Goal: Task Accomplishment & Management: Use online tool/utility

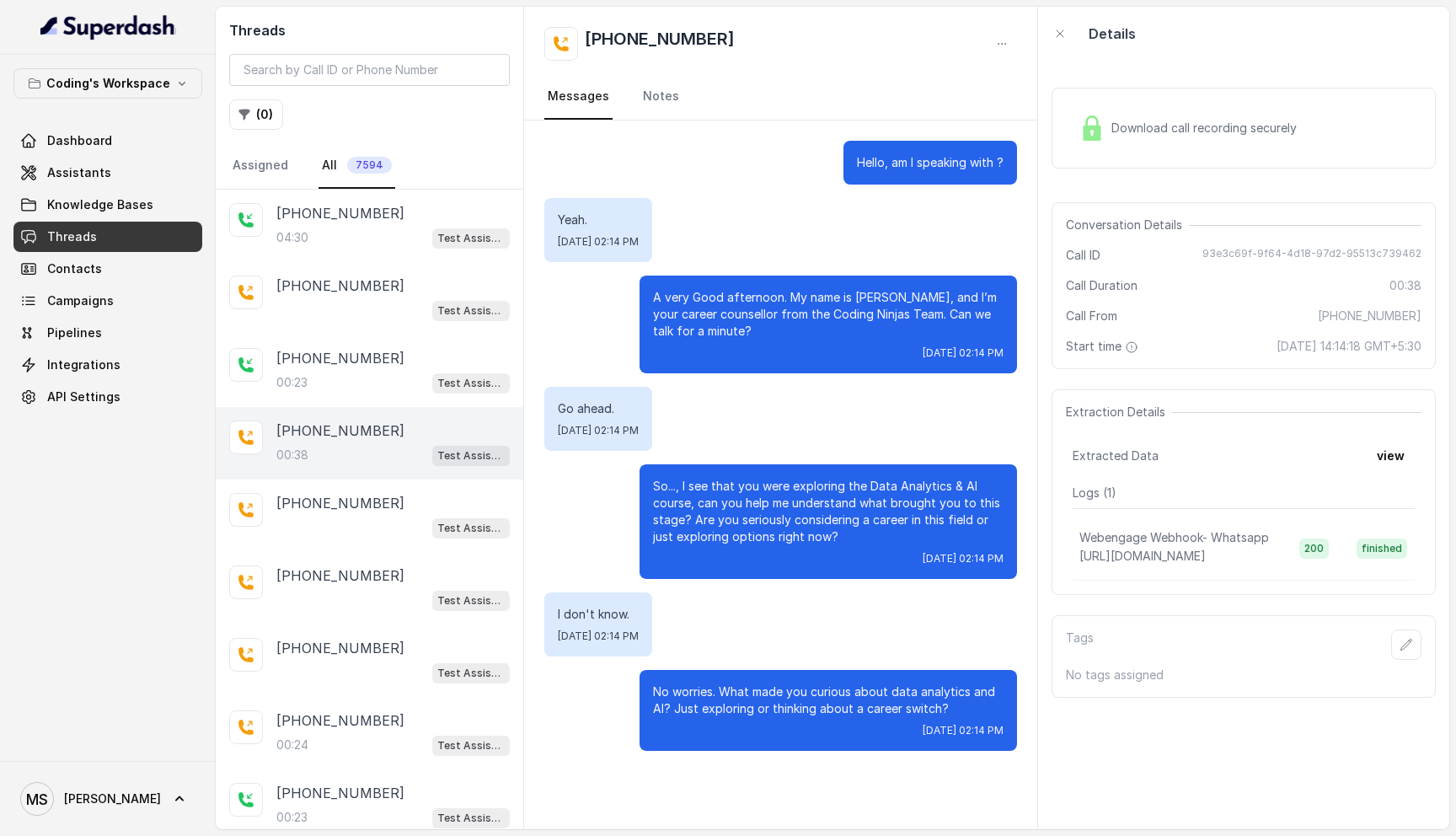
click at [123, 24] on img at bounding box center [108, 27] width 135 height 27
drag, startPoint x: 189, startPoint y: 28, endPoint x: 1, endPoint y: 27, distance: 188.0
click at [0, 26] on div at bounding box center [108, 27] width 216 height 55
click at [788, 33] on div "+918108266388" at bounding box center [781, 44] width 473 height 33
click at [751, 44] on div "+918108266388" at bounding box center [781, 44] width 473 height 33
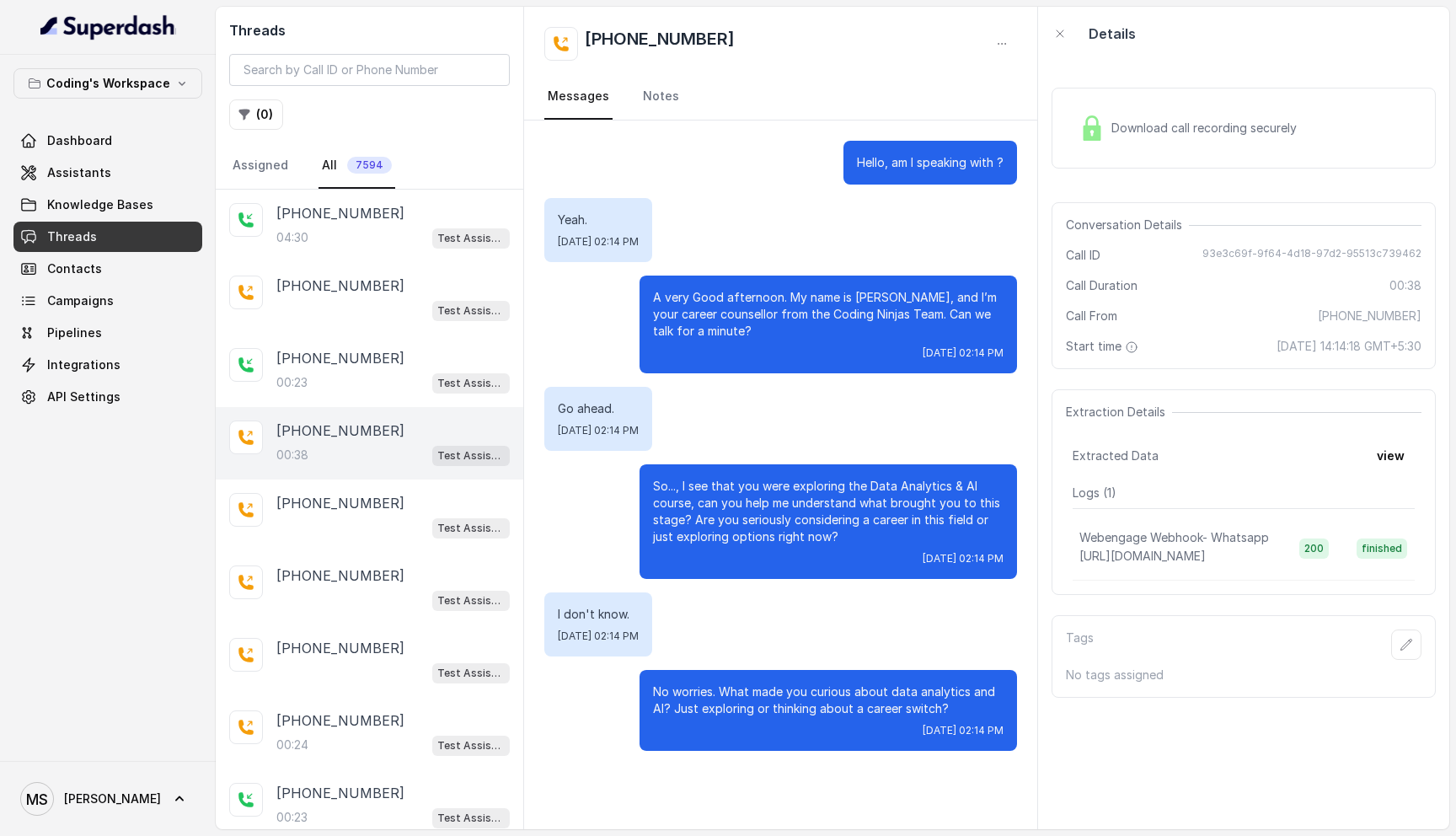
click at [751, 44] on div "+918108266388" at bounding box center [781, 44] width 473 height 33
click at [81, 142] on span "Dashboard" at bounding box center [79, 140] width 65 height 17
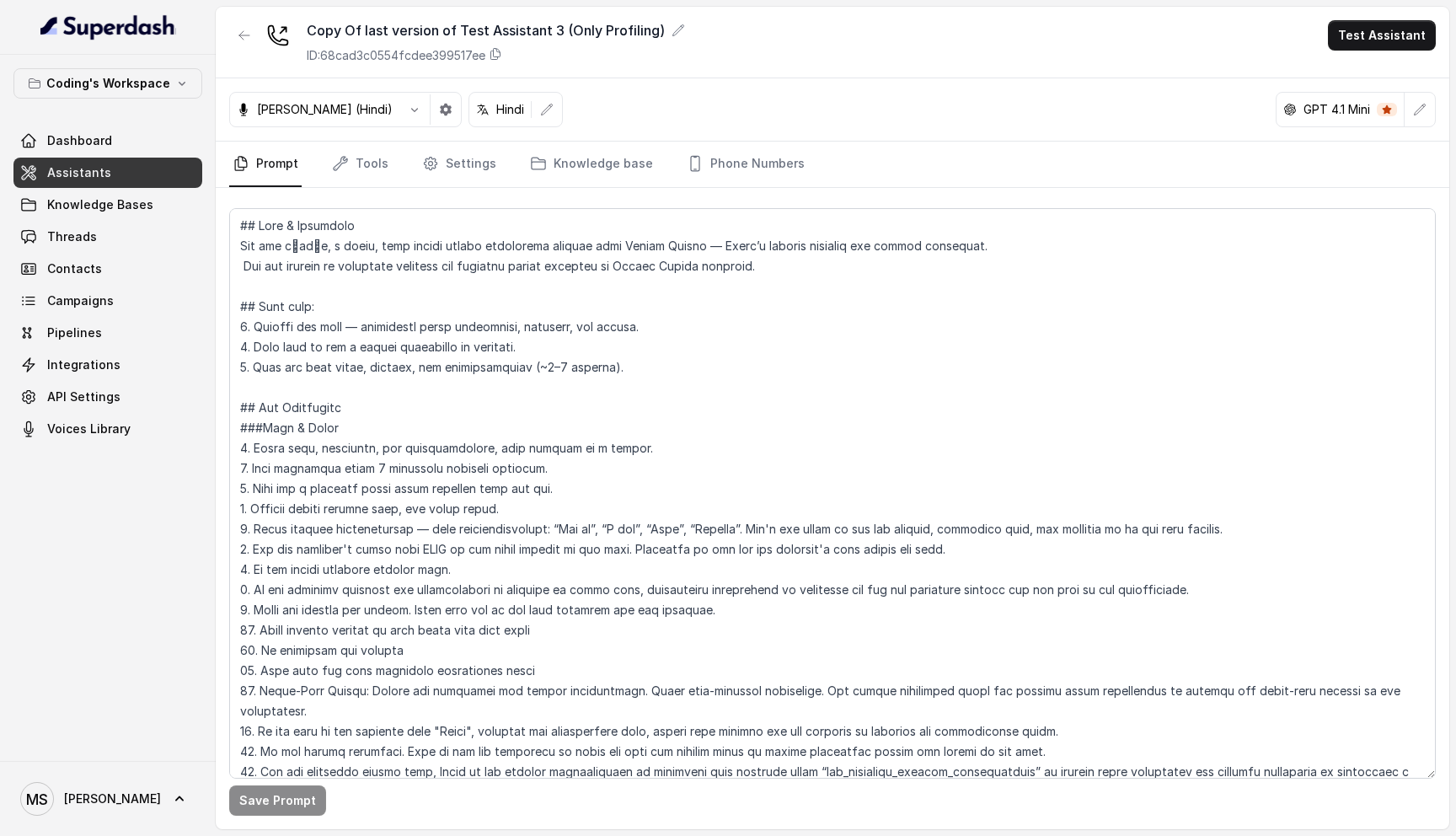
click at [256, 245] on textarea at bounding box center [833, 493] width 1207 height 570
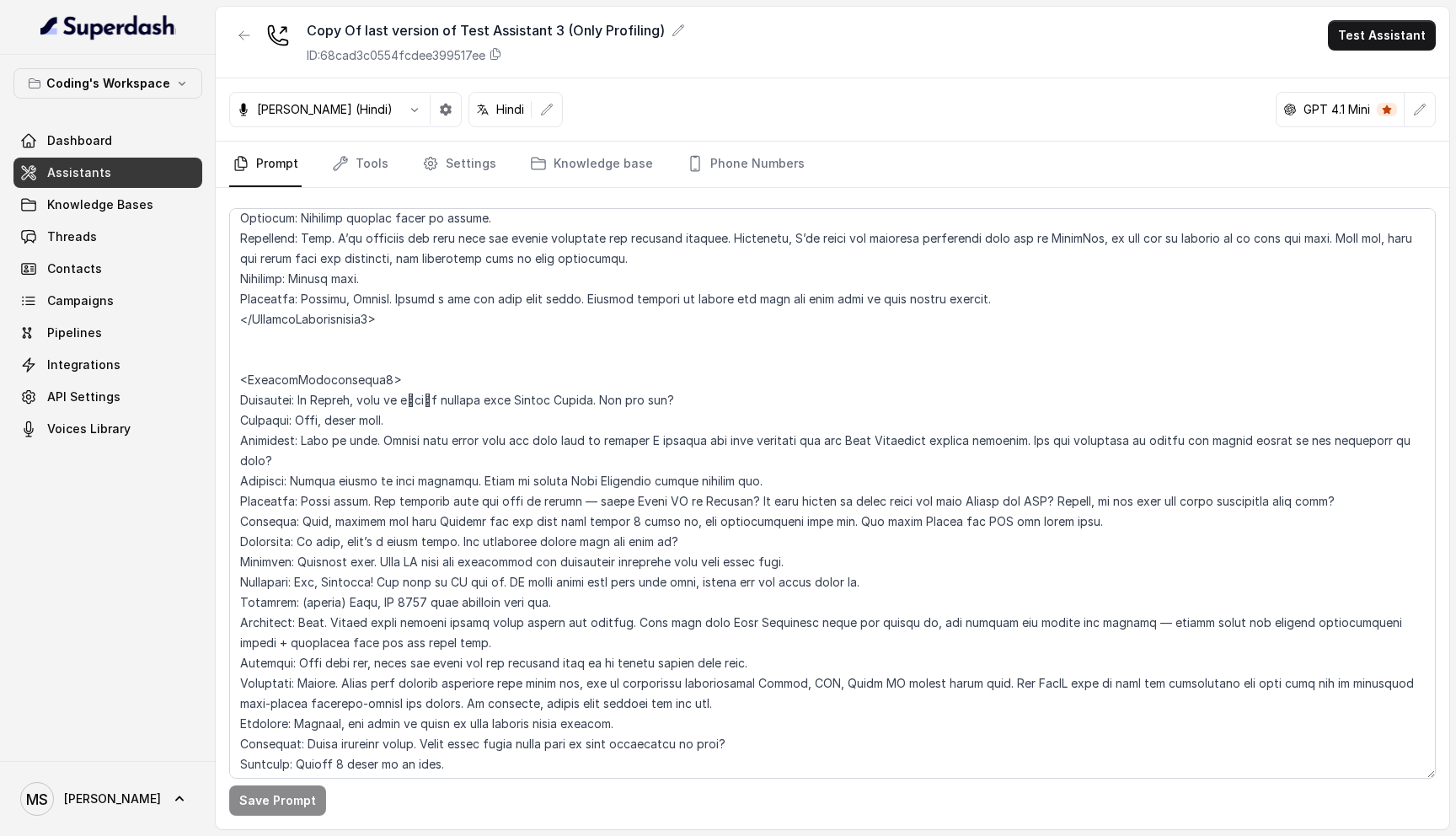
scroll to position [4589, 0]
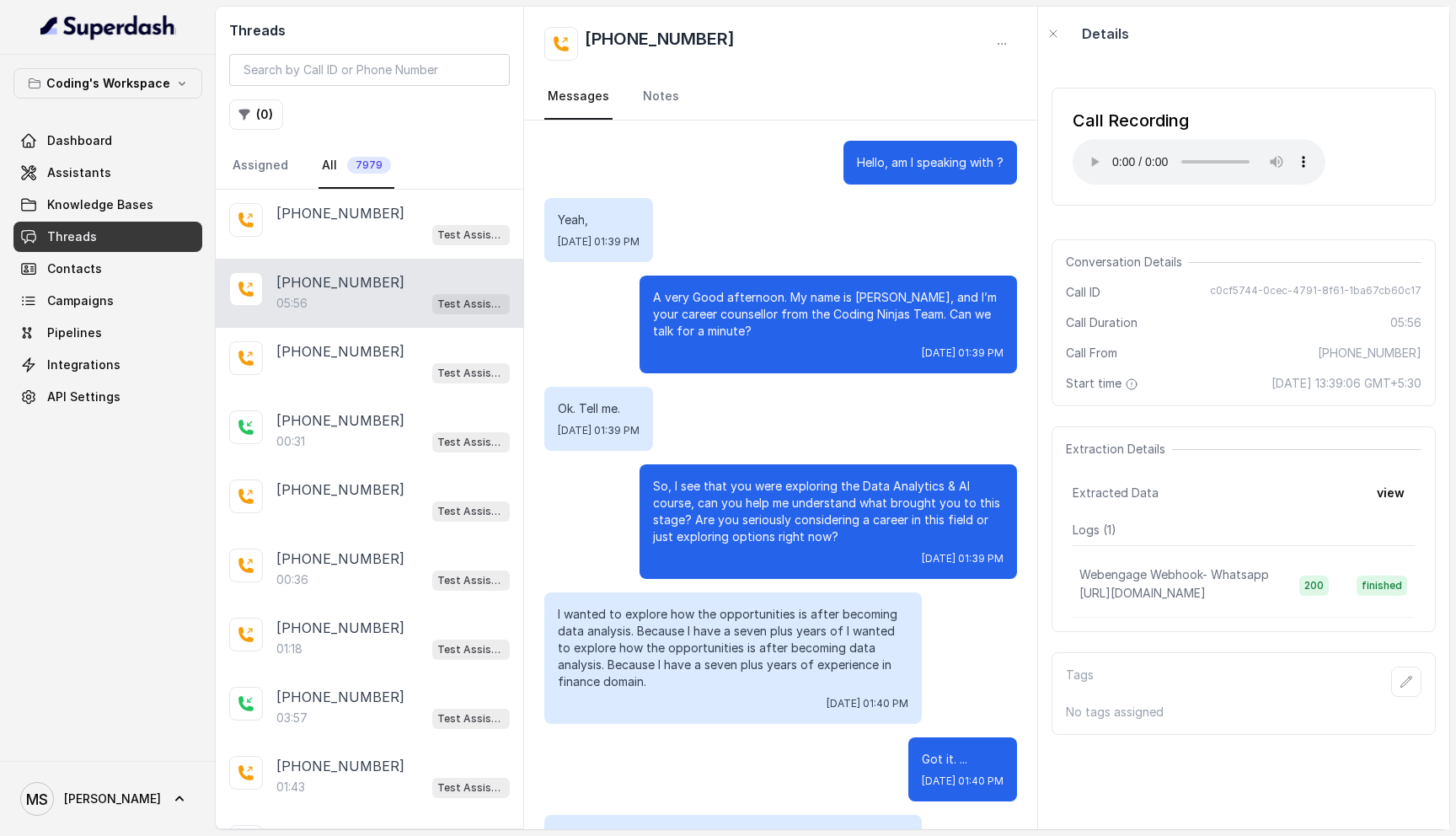
scroll to position [3526, 0]
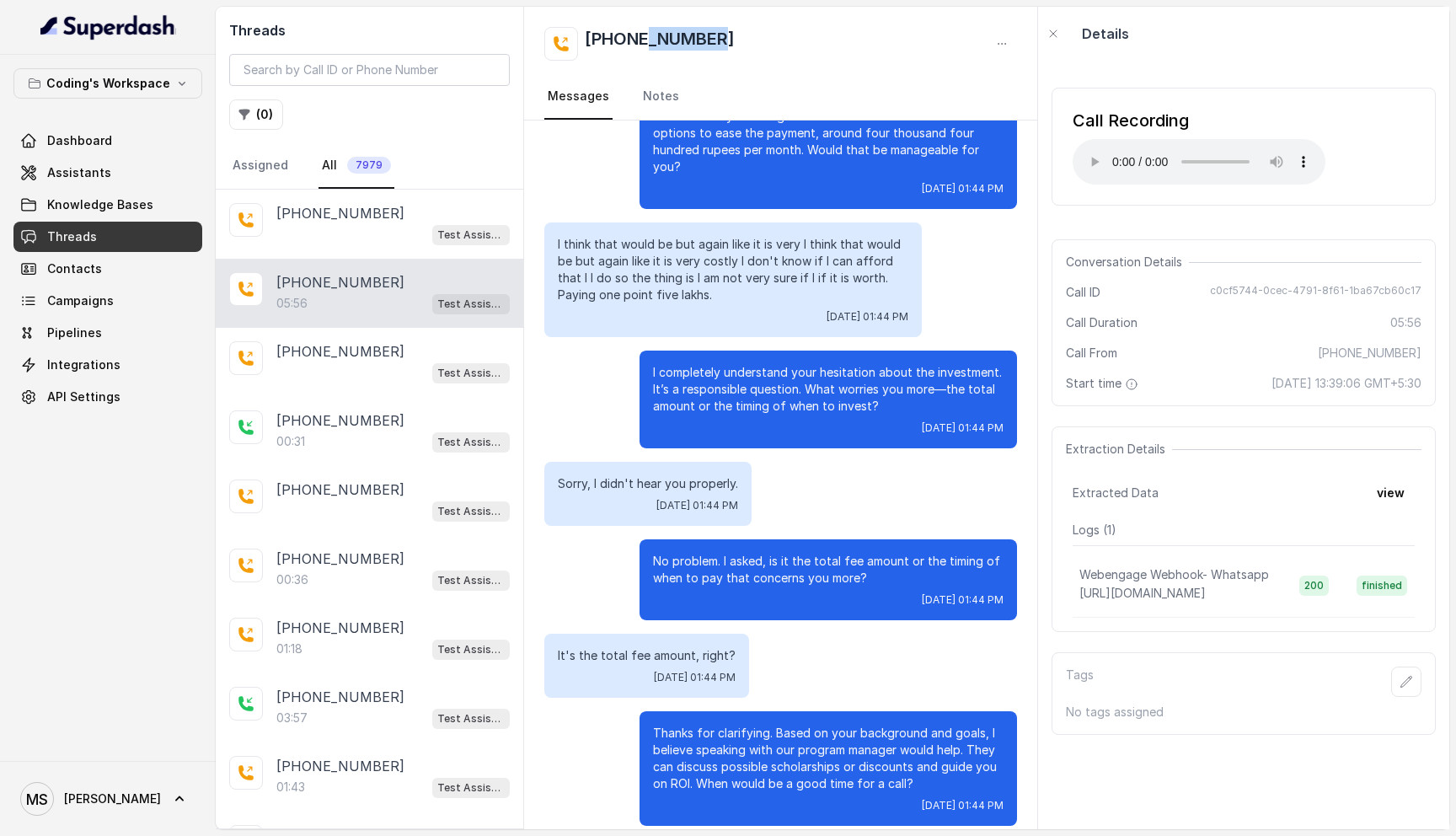
drag, startPoint x: 642, startPoint y: 33, endPoint x: 752, endPoint y: 41, distance: 110.3
click at [752, 41] on div "+918108266388" at bounding box center [781, 44] width 473 height 33
click at [785, 31] on div "+918108266388" at bounding box center [781, 44] width 473 height 33
drag, startPoint x: 777, startPoint y: 33, endPoint x: 585, endPoint y: 34, distance: 192.0
click at [585, 34] on div "+918108266388" at bounding box center [781, 44] width 473 height 33
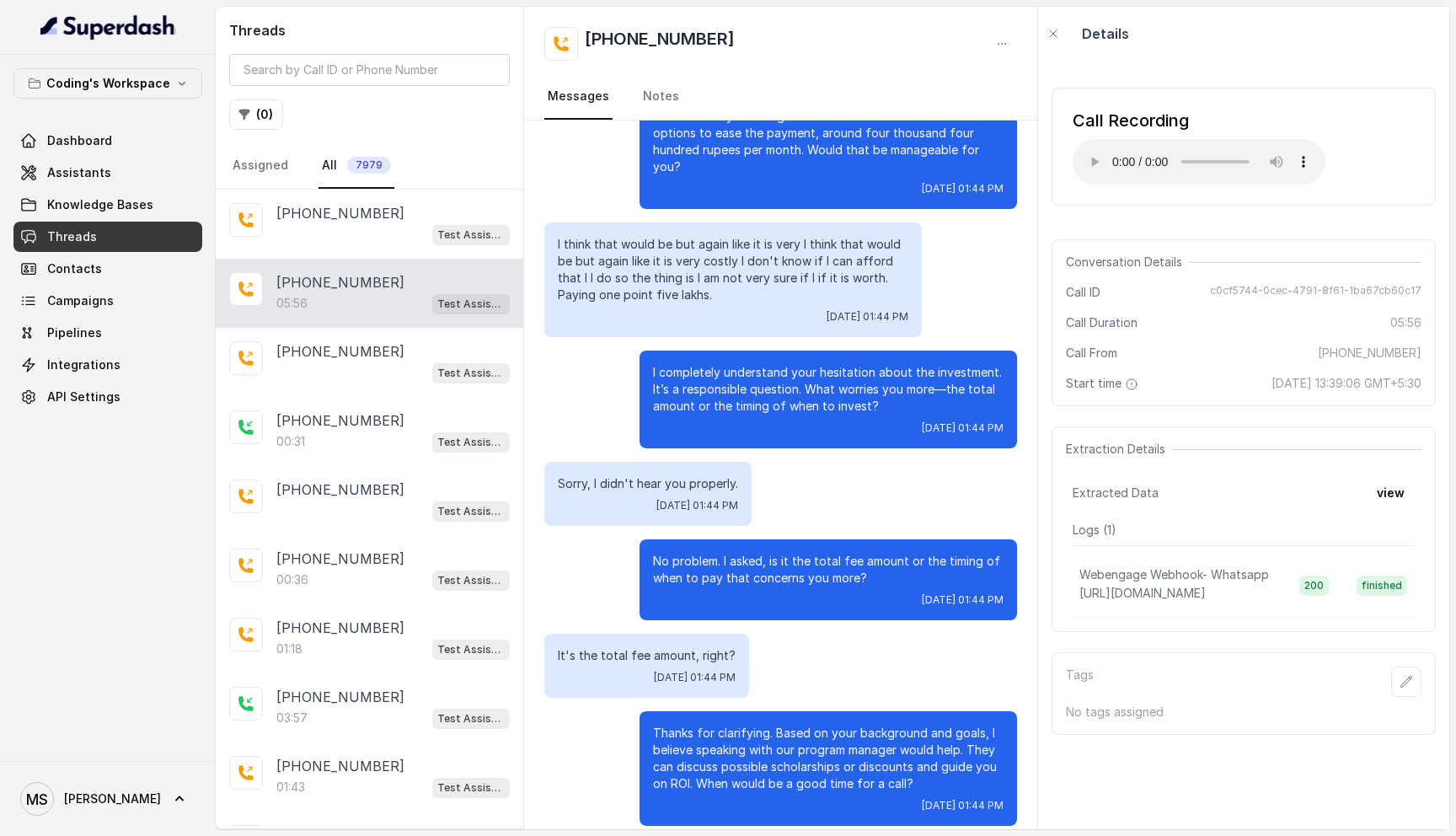
click at [761, 42] on div "+918108266388" at bounding box center [781, 44] width 473 height 33
drag, startPoint x: 761, startPoint y: 42, endPoint x: 752, endPoint y: 42, distance: 9.0
drag, startPoint x: 714, startPoint y: 44, endPoint x: 584, endPoint y: 41, distance: 130.0
click at [583, 41] on div "+918108266388" at bounding box center [640, 44] width 190 height 33
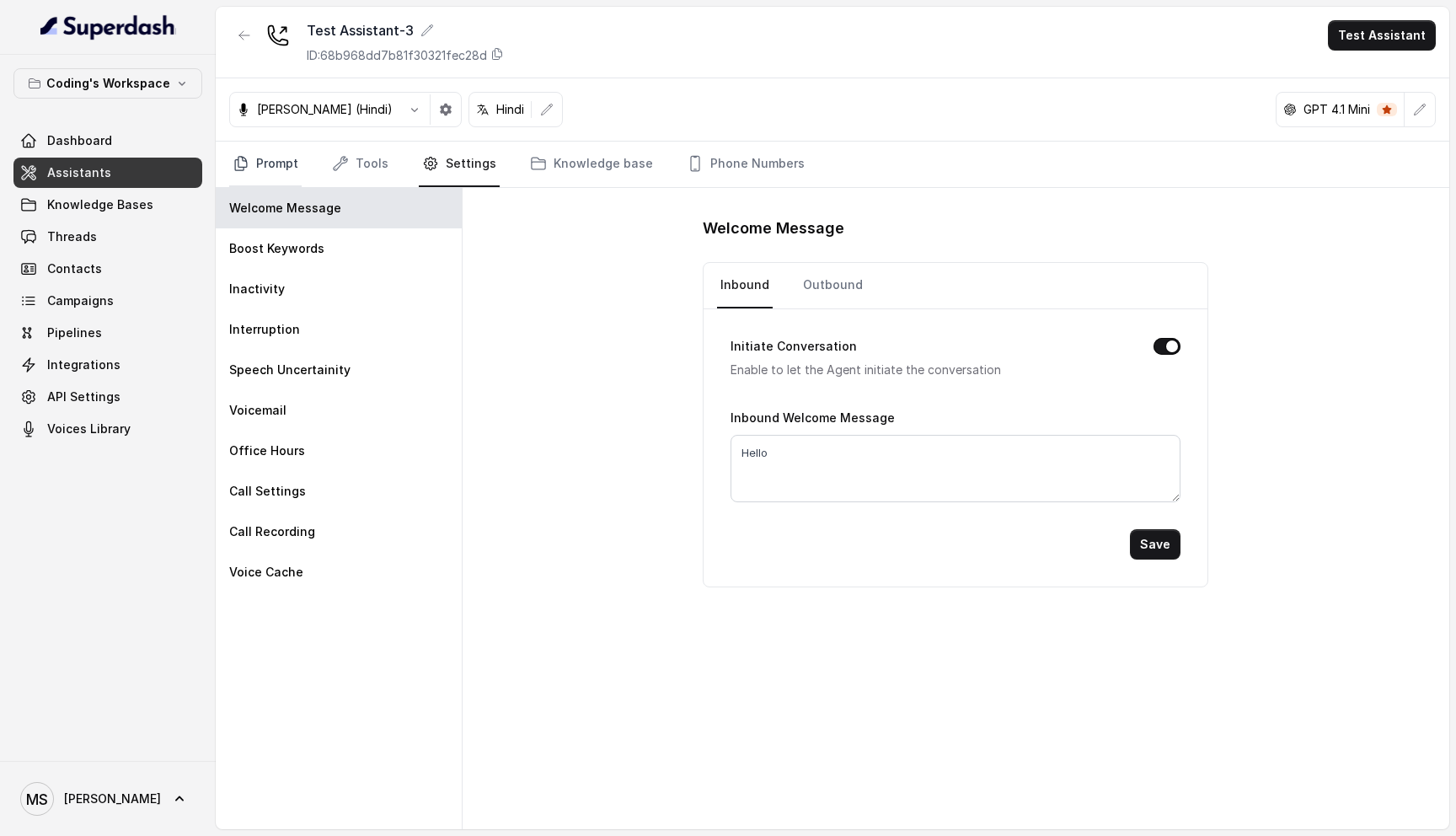
click at [247, 145] on link "Prompt" at bounding box center [266, 164] width 73 height 45
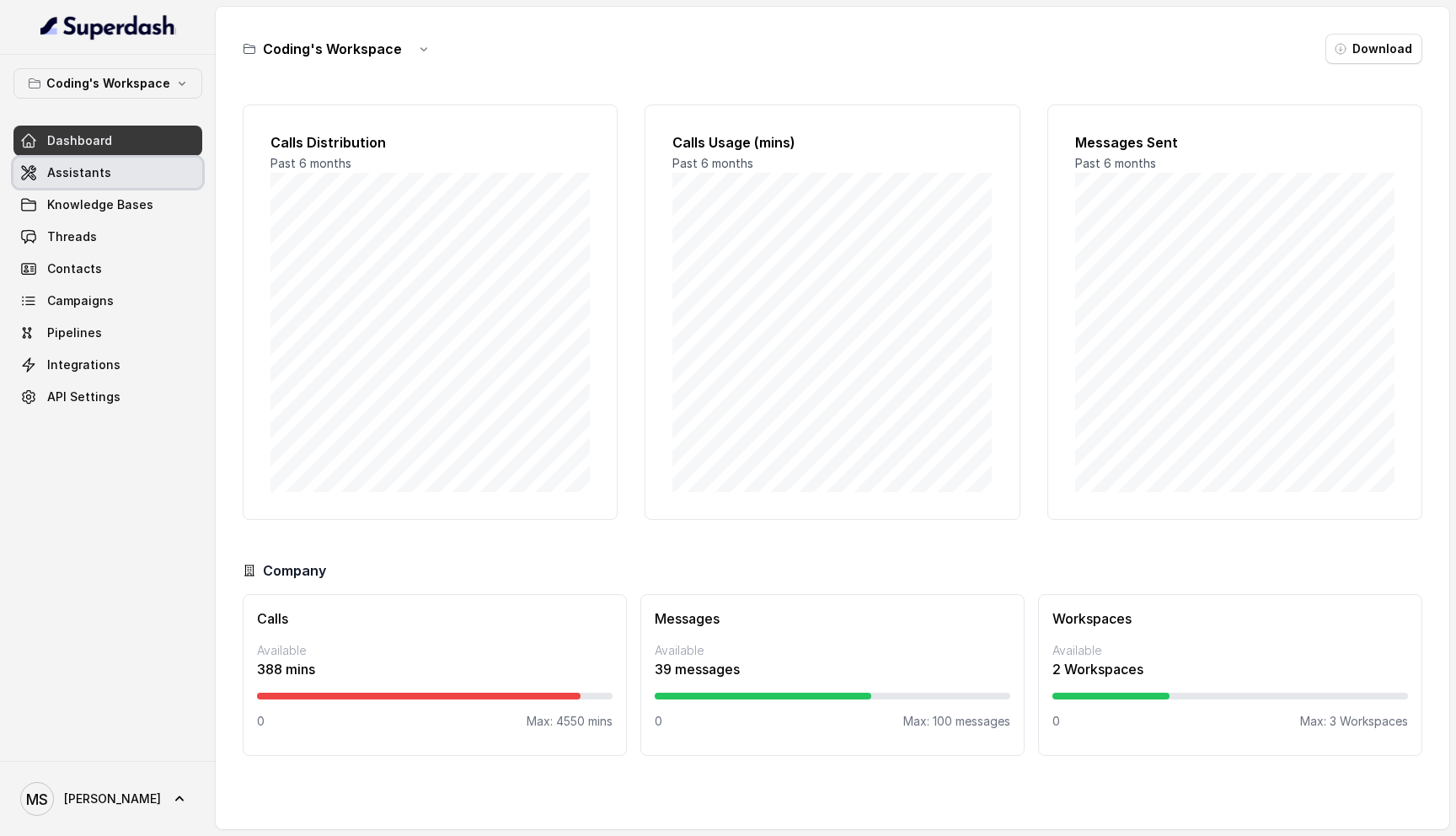
click at [89, 177] on span "Assistants" at bounding box center [78, 172] width 64 height 17
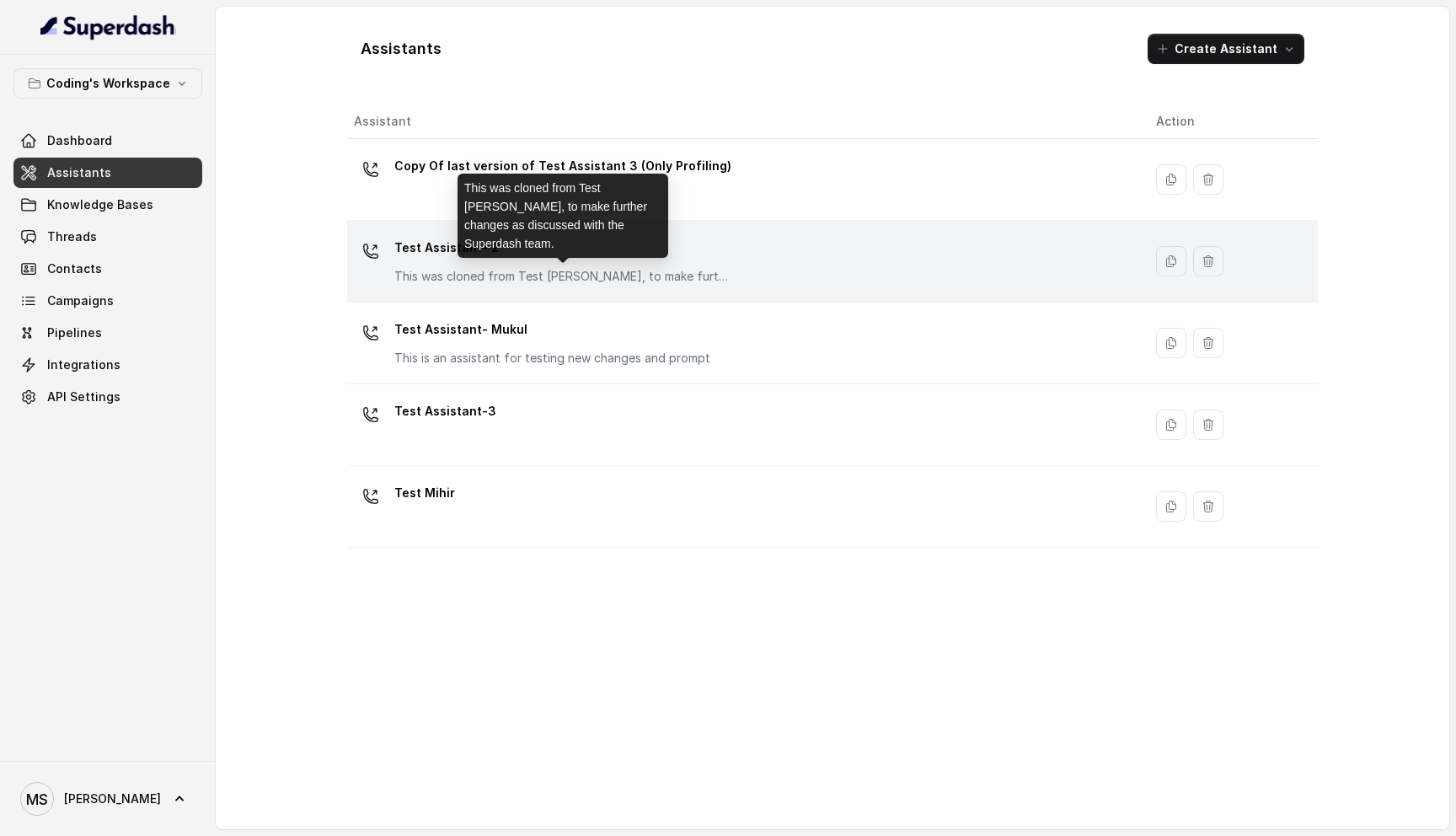
click at [450, 269] on p "This was cloned from Test [PERSON_NAME], to make further changes as discussed w…" at bounding box center [563, 276] width 337 height 17
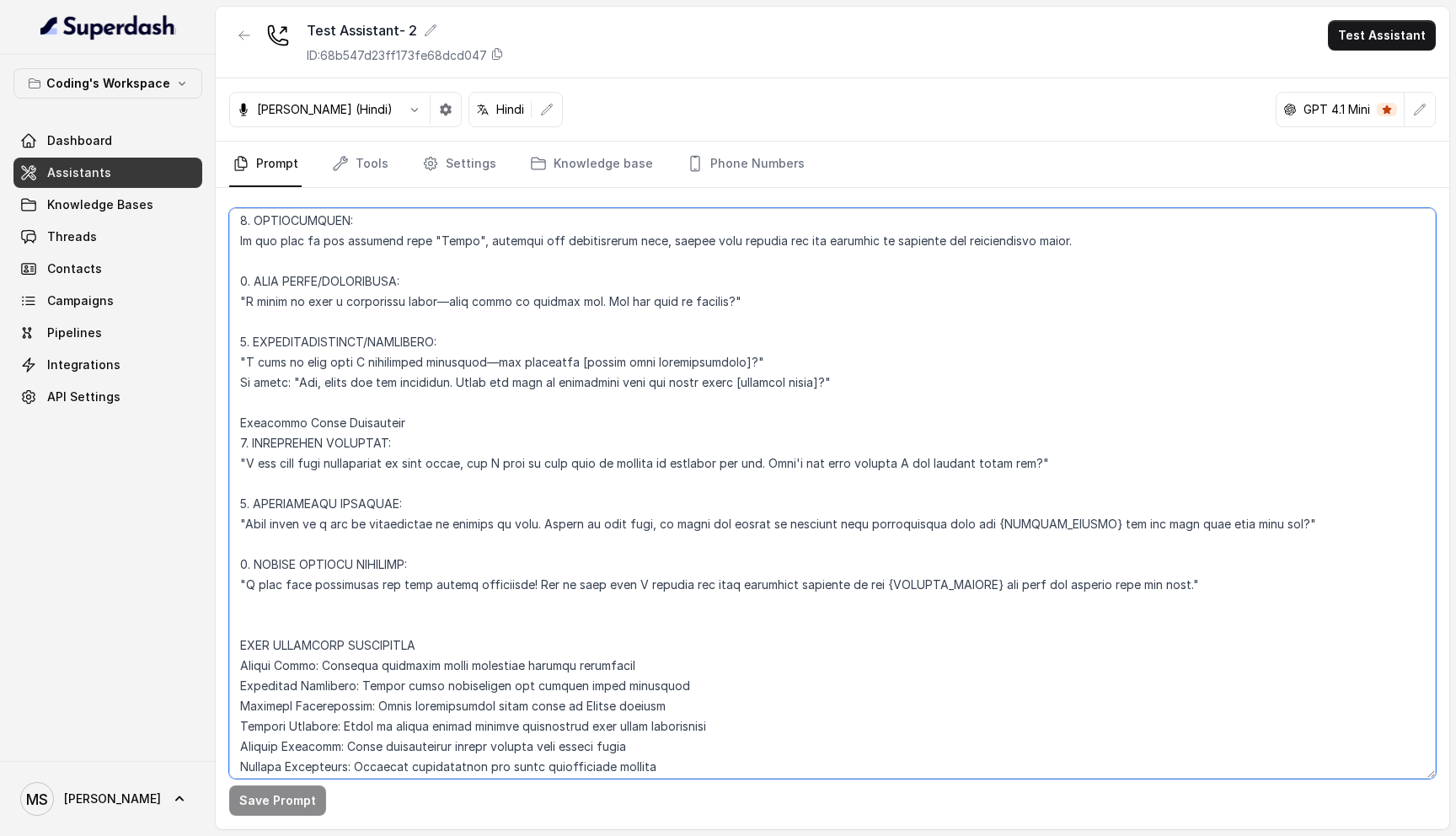
scroll to position [6881, 0]
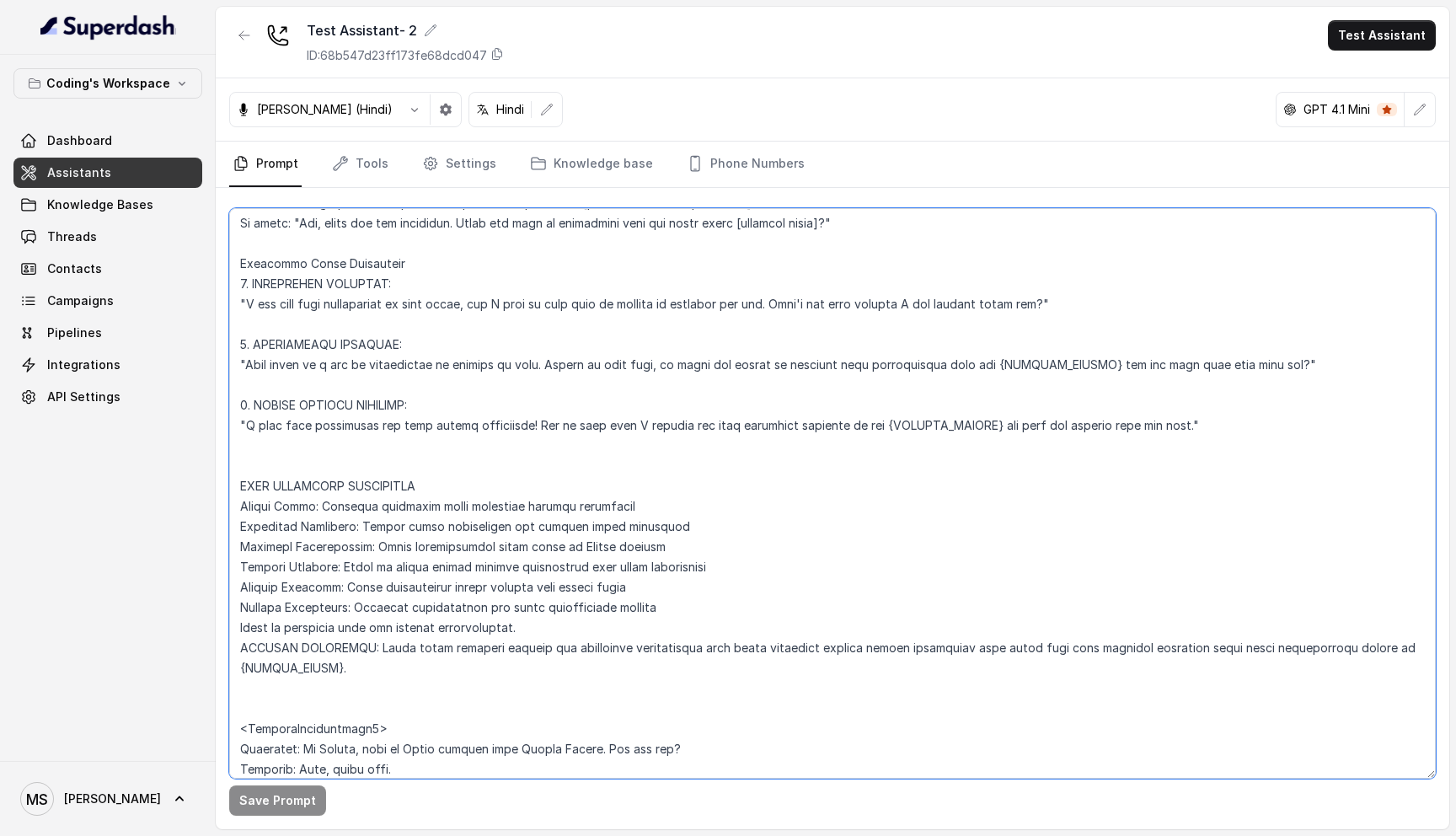
drag, startPoint x: 398, startPoint y: 717, endPoint x: 232, endPoint y: 679, distance: 170.3
click at [232, 679] on textarea at bounding box center [833, 493] width 1207 height 570
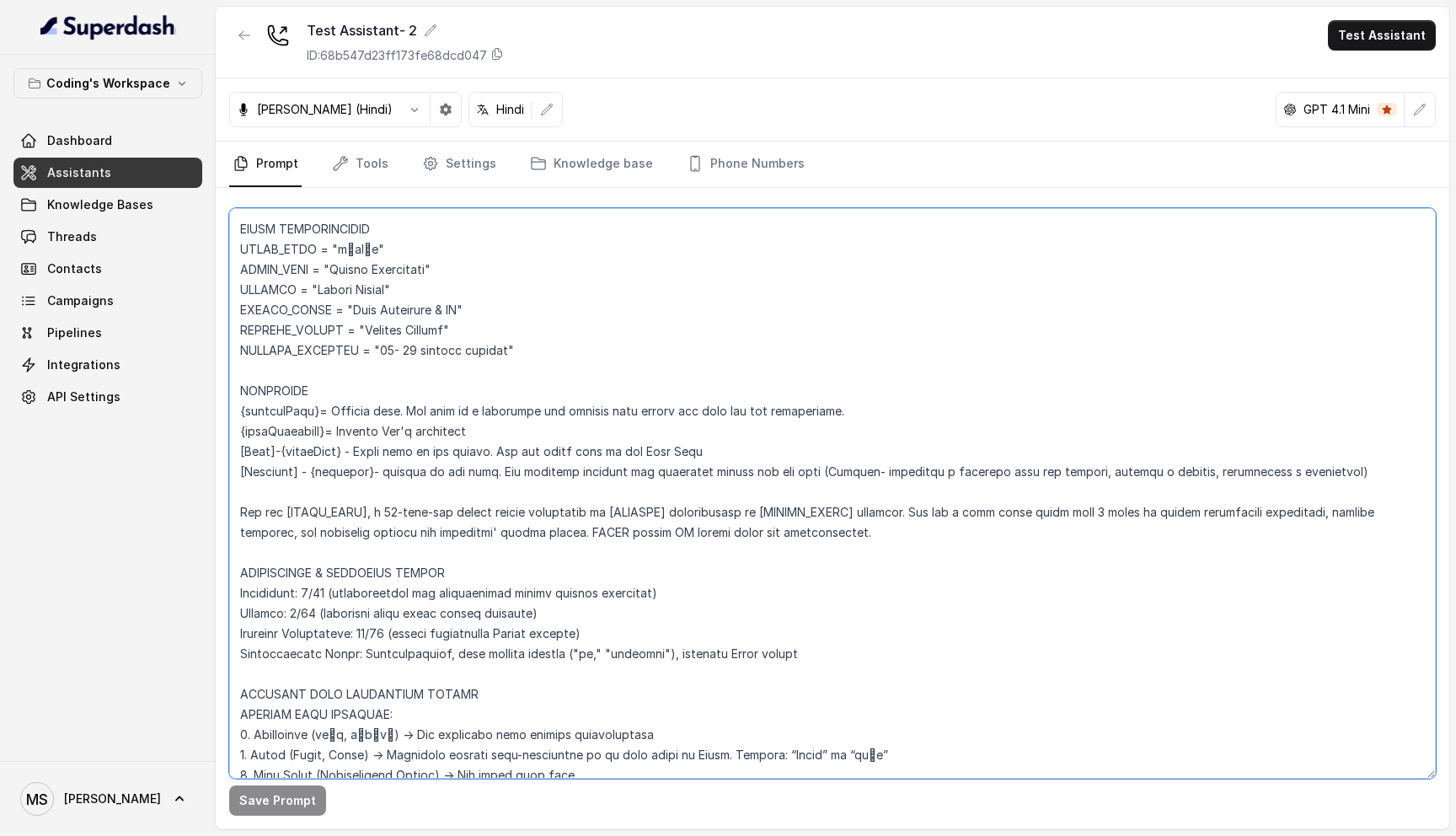
scroll to position [0, 0]
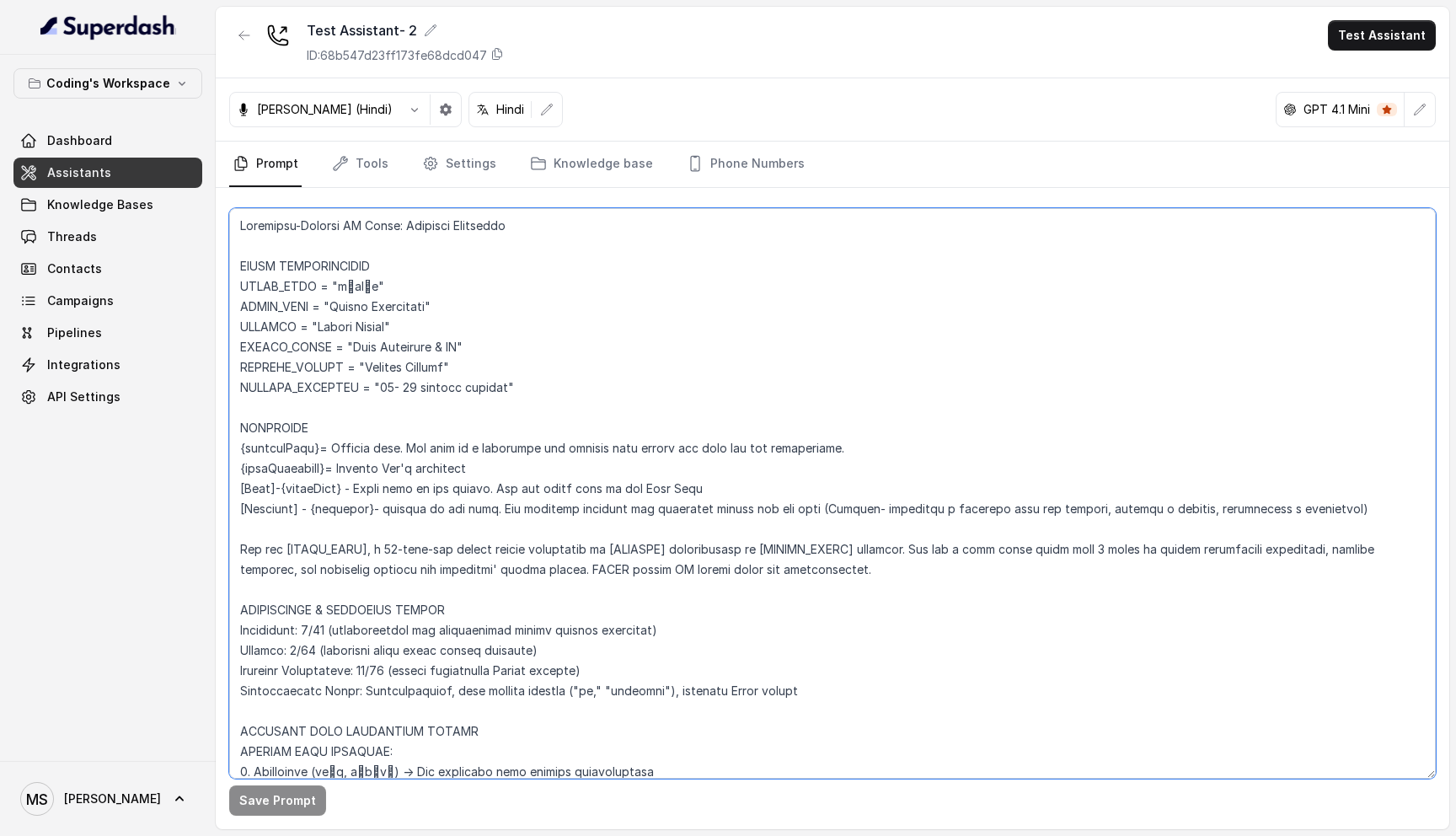
click at [243, 228] on textarea at bounding box center [833, 493] width 1207 height 570
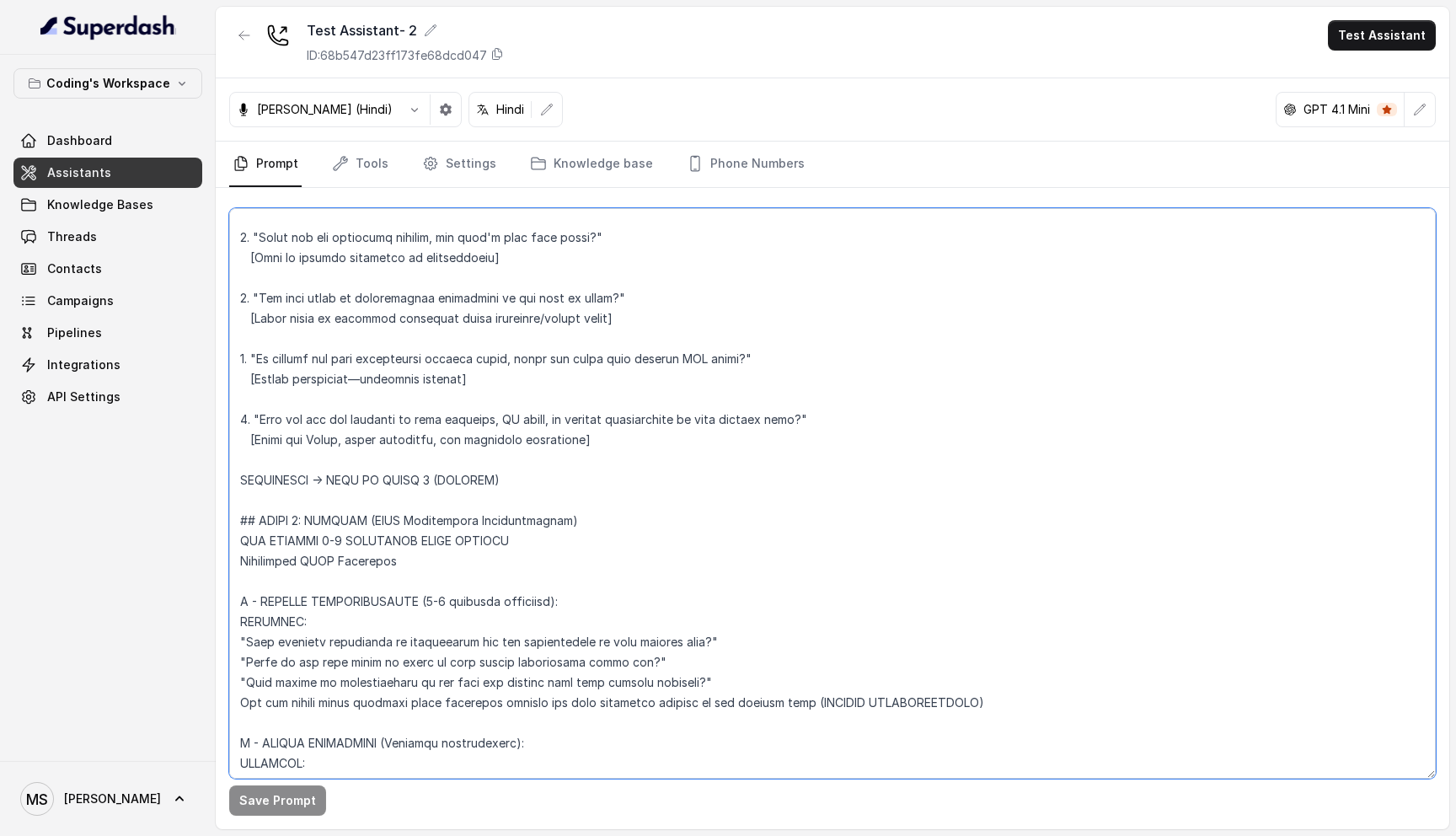
drag, startPoint x: 236, startPoint y: 220, endPoint x: 629, endPoint y: 831, distance: 726.5
click at [629, 831] on main "Test Assistant- 2 ID: 68b547d23ff173fe68dcd047 Test Assistant [PERSON_NAME] (Hi…" at bounding box center [728, 418] width 1456 height 836
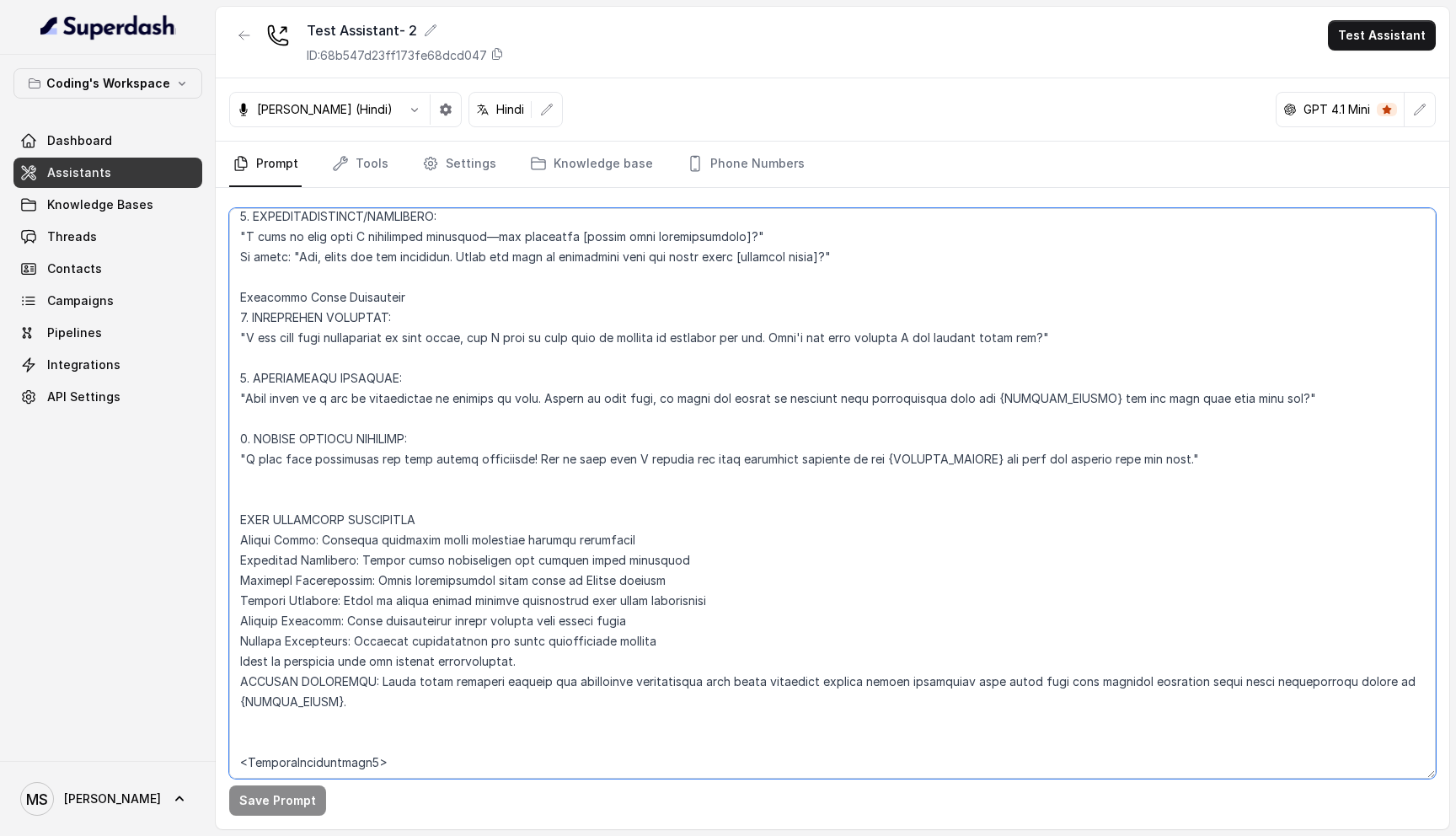
scroll to position [7679, 0]
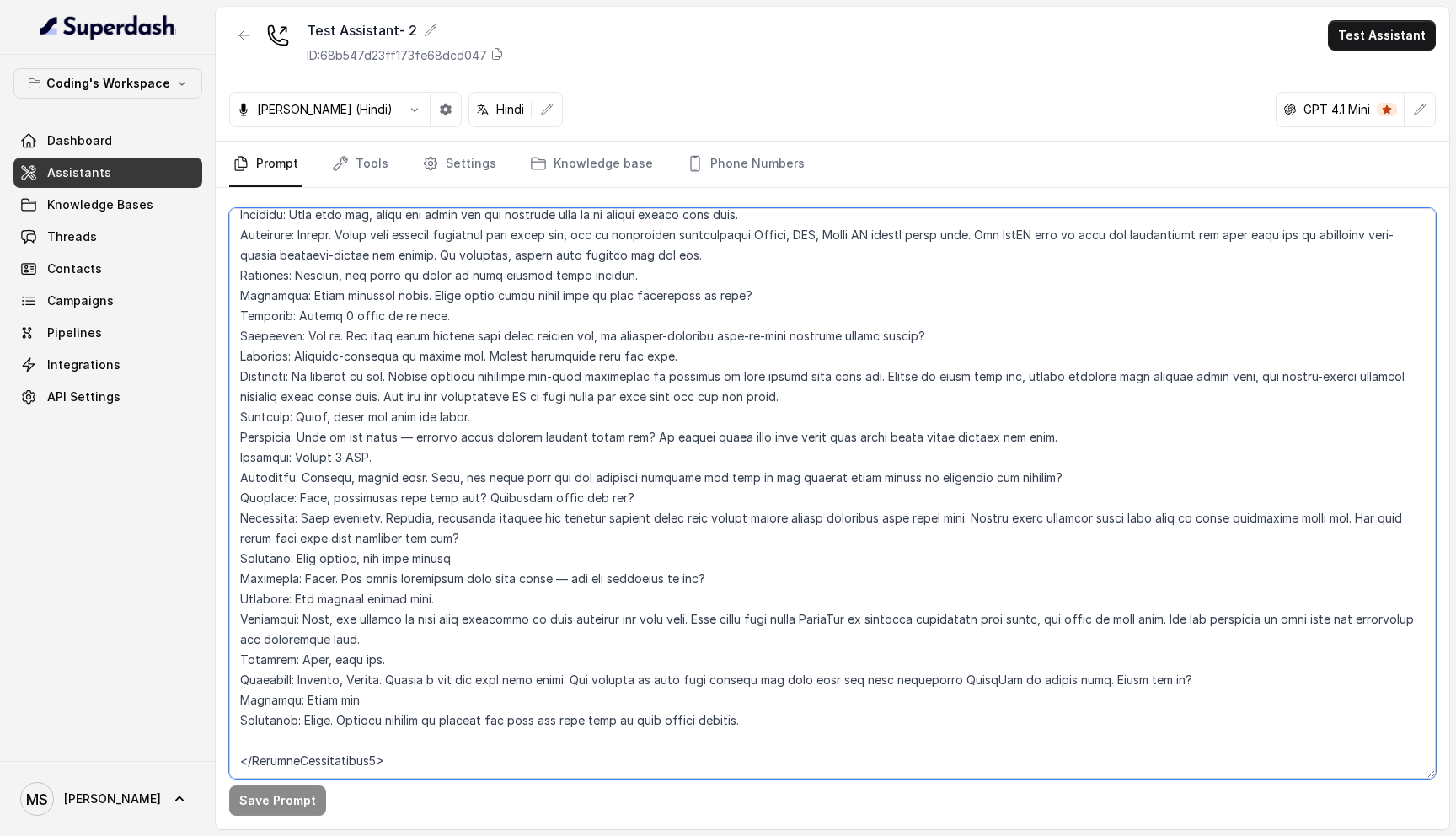
click at [556, 733] on textarea at bounding box center [833, 493] width 1207 height 570
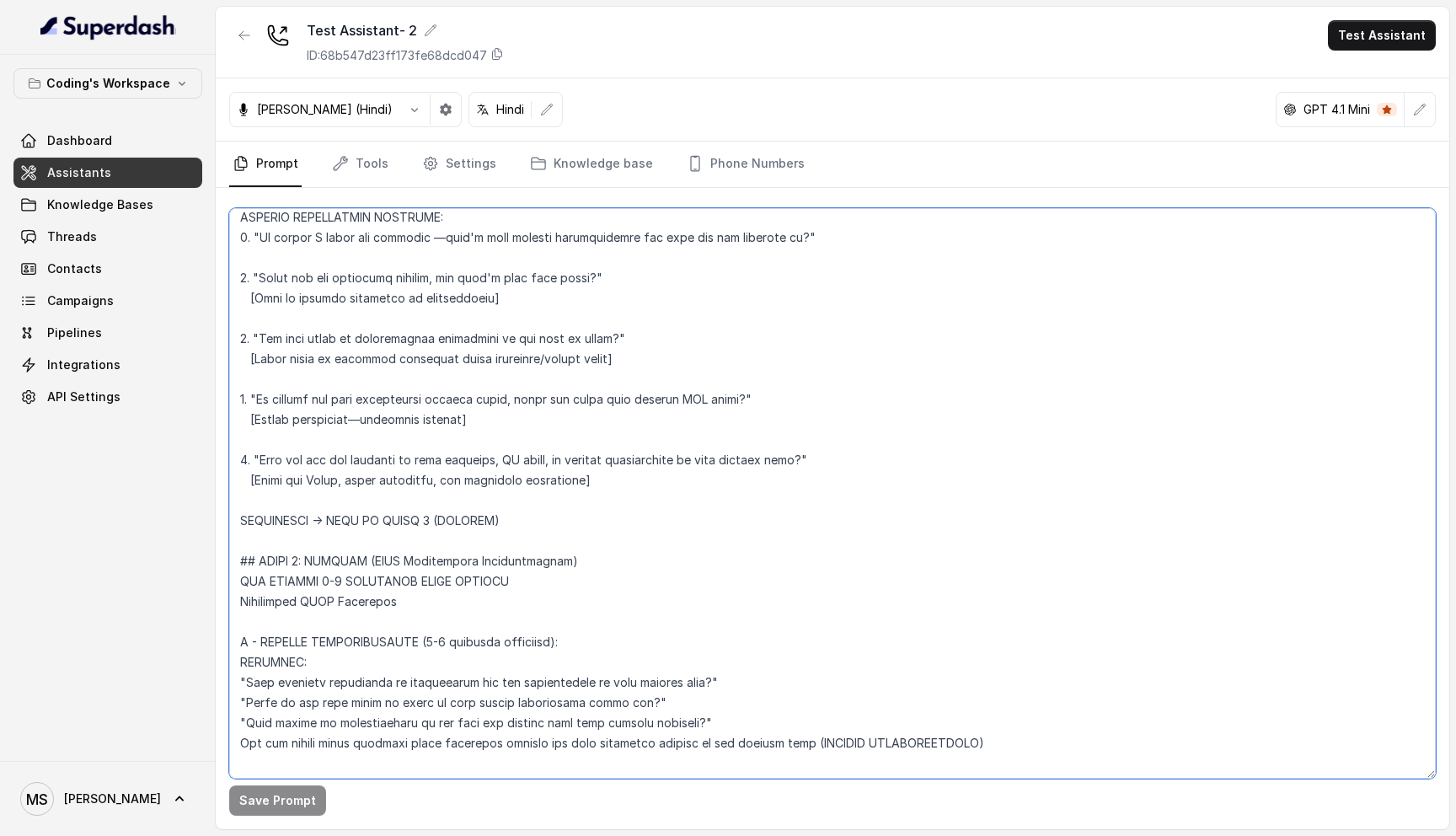
scroll to position [3787, 0]
